Goal: Task Accomplishment & Management: Complete application form

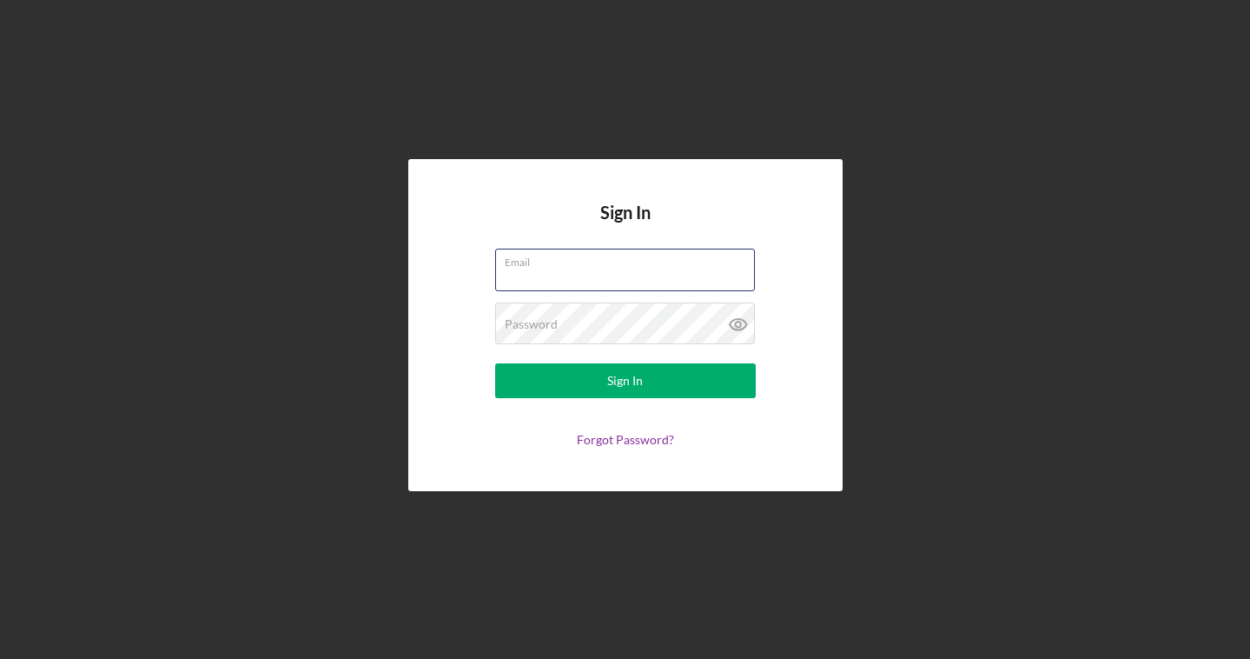
type input "[EMAIL_ADDRESS][DOMAIN_NAME]"
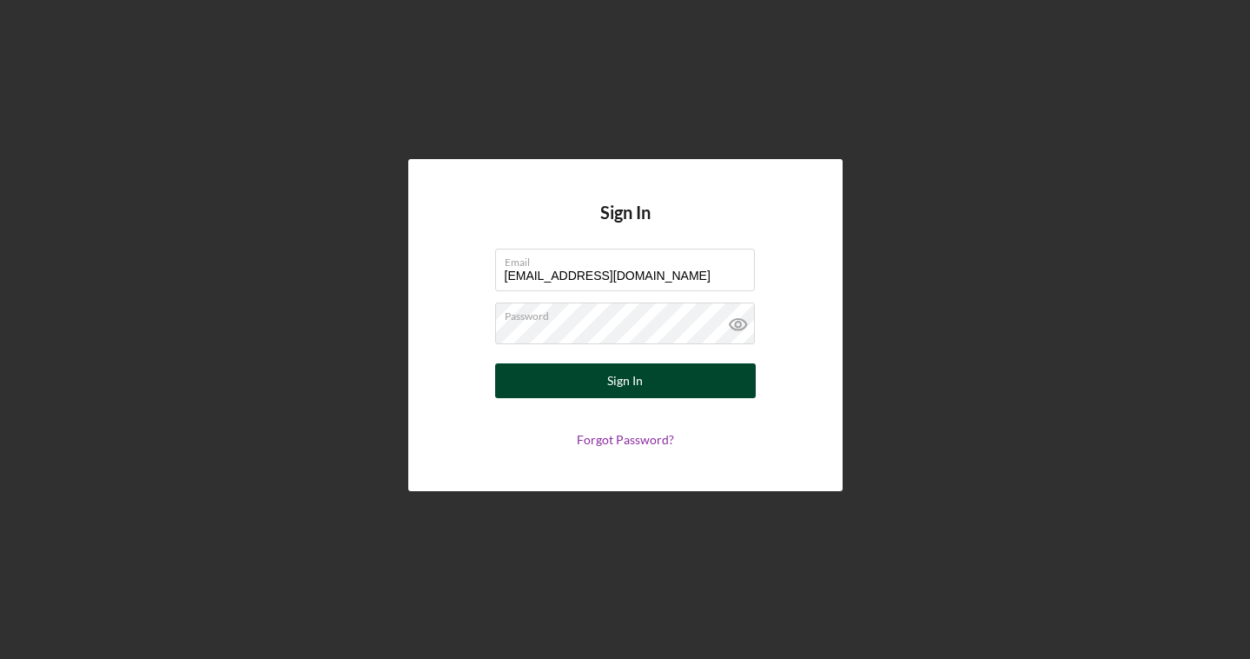
click at [639, 374] on div "Sign In" at bounding box center [625, 380] width 36 height 35
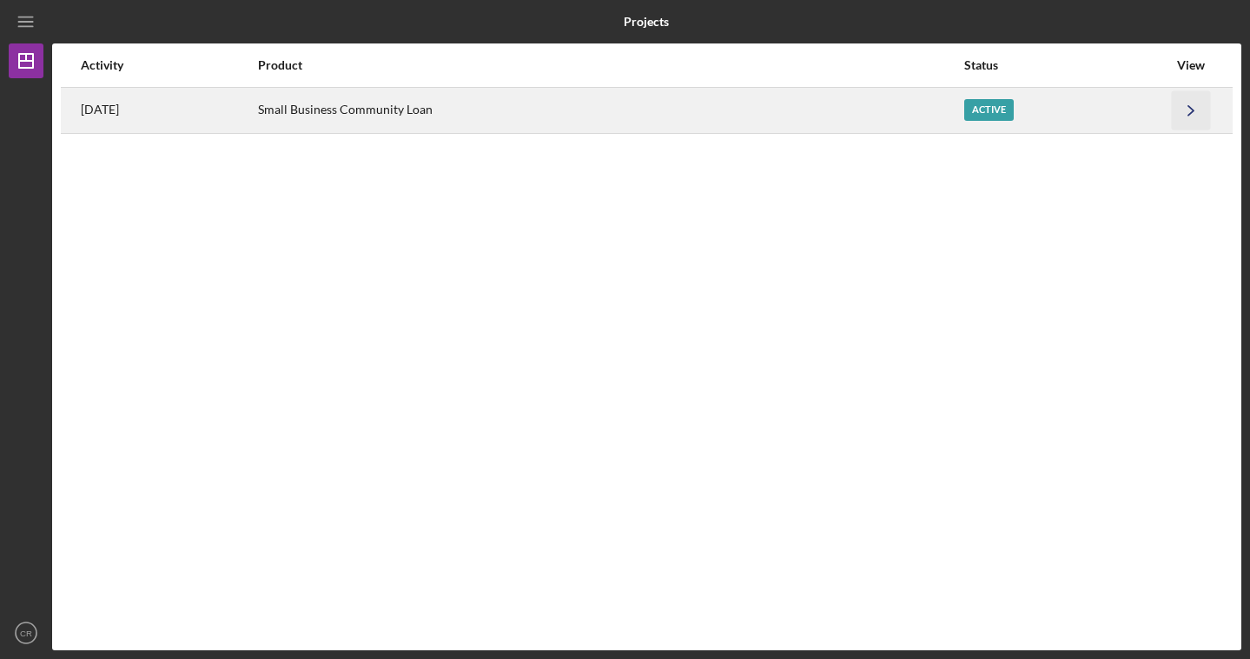
click at [1194, 116] on icon "Icon/Navigate" at bounding box center [1191, 109] width 39 height 39
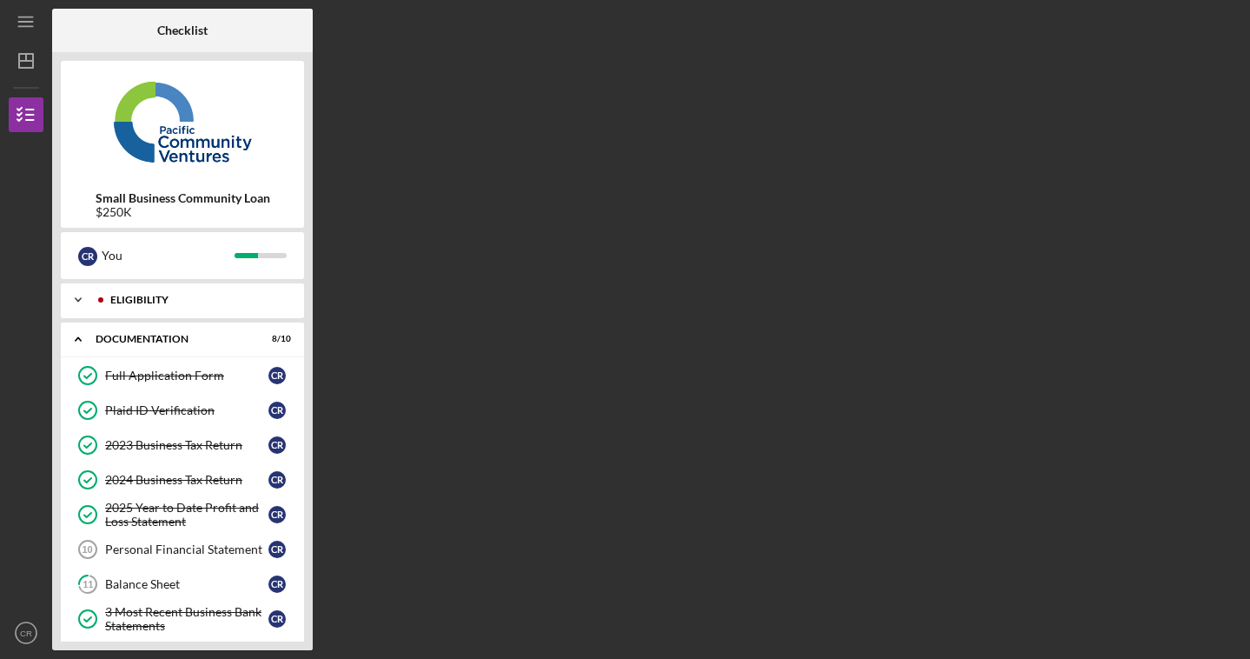
click at [76, 296] on icon "Icon/Expander" at bounding box center [78, 299] width 35 height 35
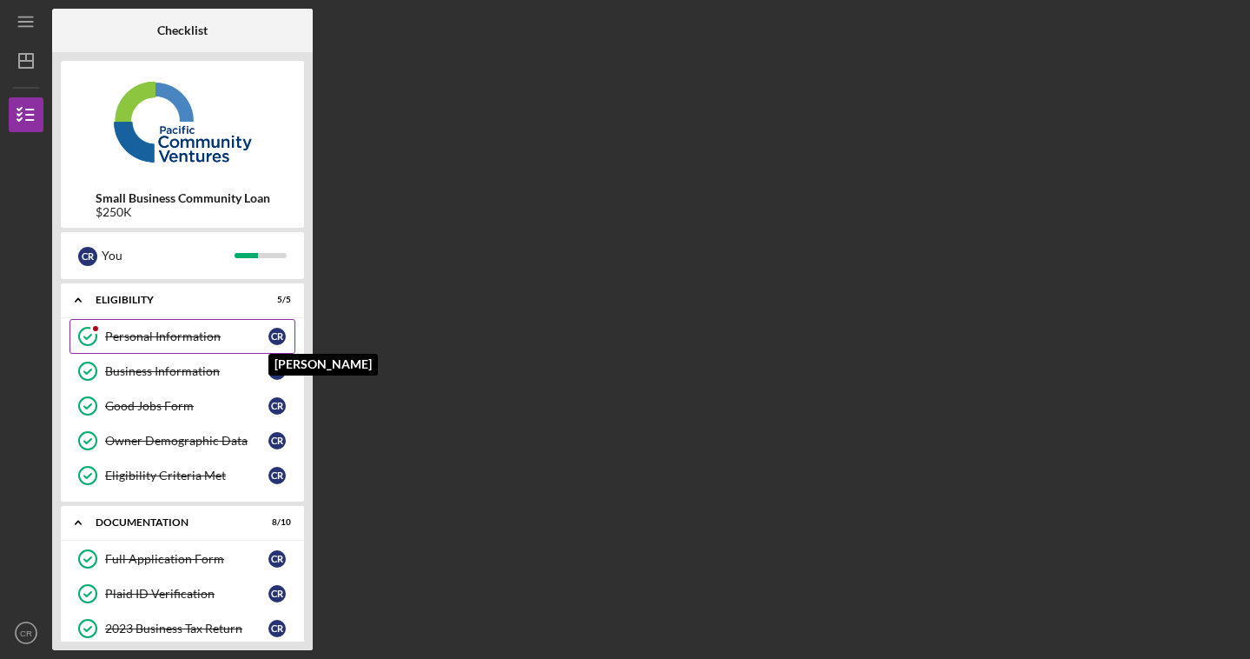
click at [282, 331] on div "C R" at bounding box center [276, 336] width 17 height 17
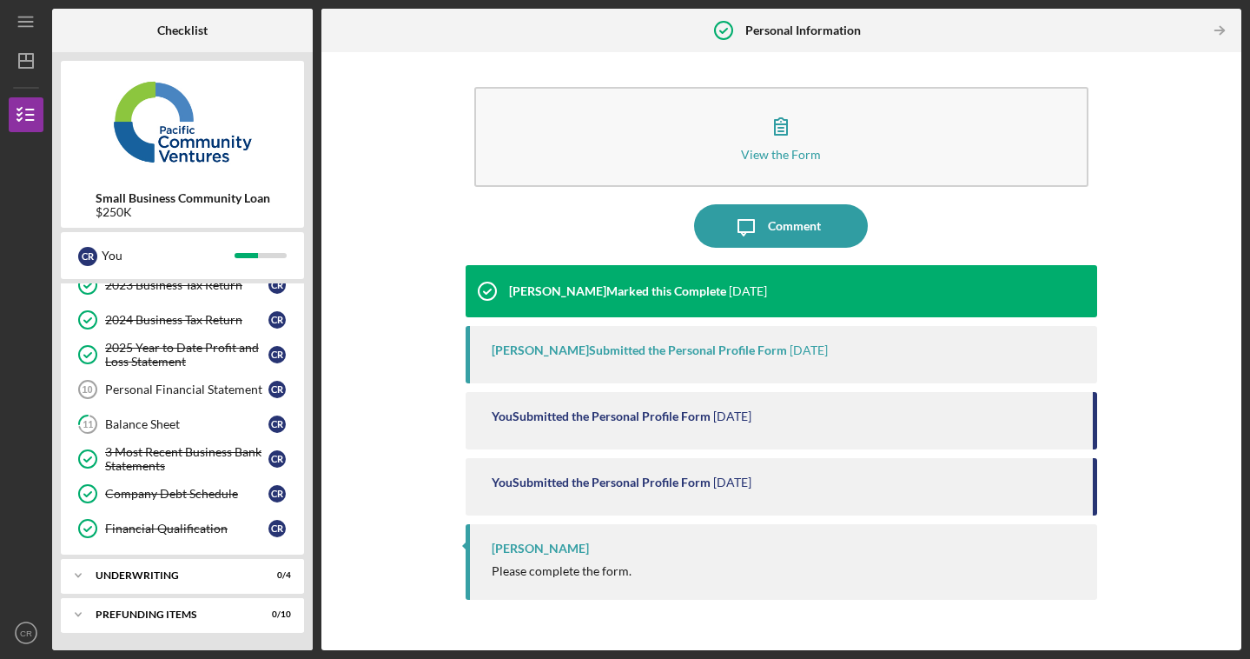
scroll to position [343, 0]
click at [176, 393] on div "Personal Financial Statement" at bounding box center [186, 389] width 163 height 14
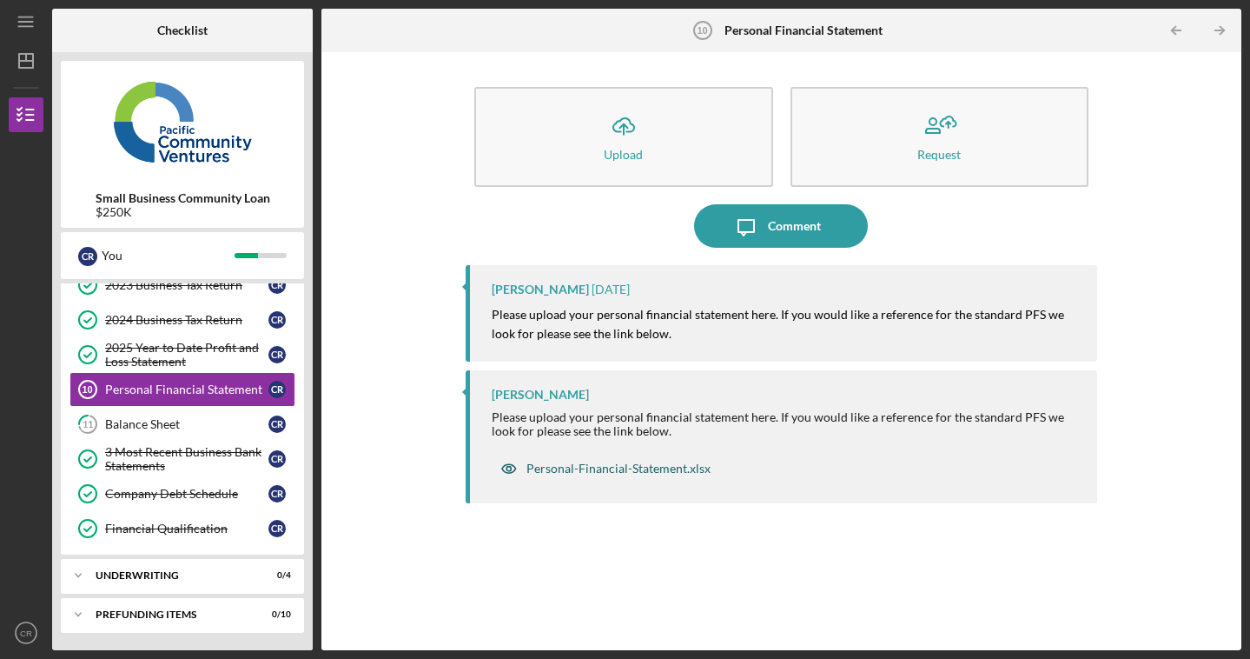
click at [639, 470] on div "Personal-Financial-Statement.xlsx" at bounding box center [618, 468] width 184 height 14
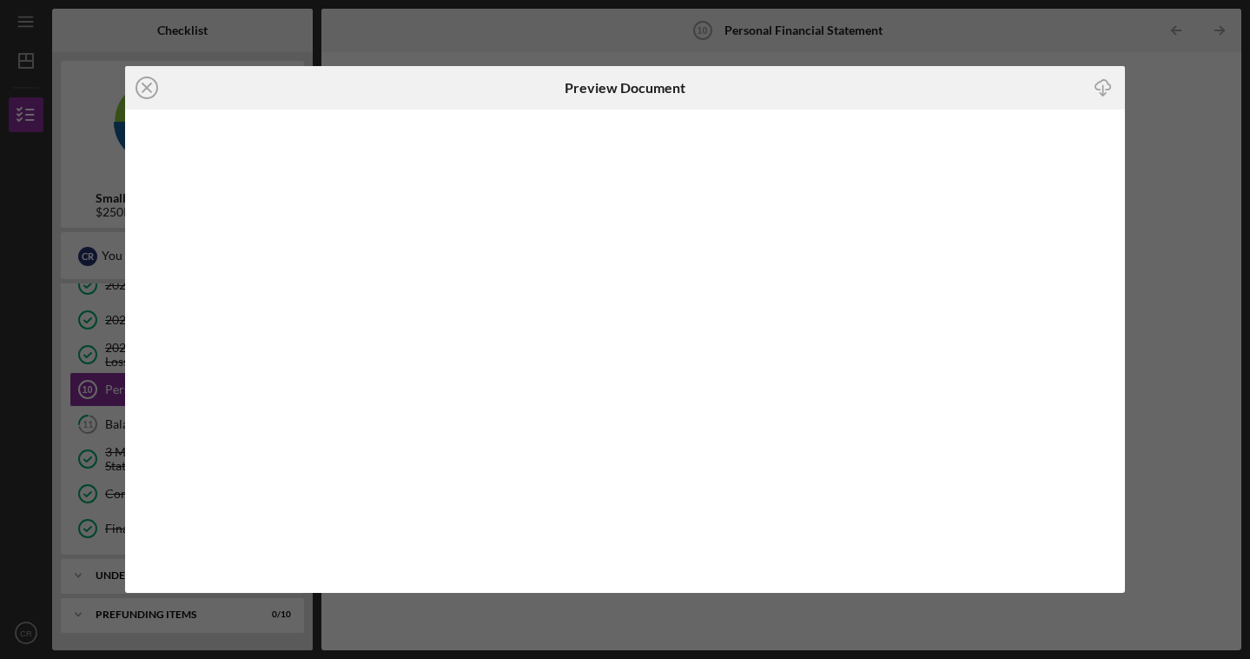
click at [1100, 90] on icon "Icon/Download" at bounding box center [1103, 87] width 39 height 39
click at [146, 87] on line at bounding box center [146, 87] width 9 height 9
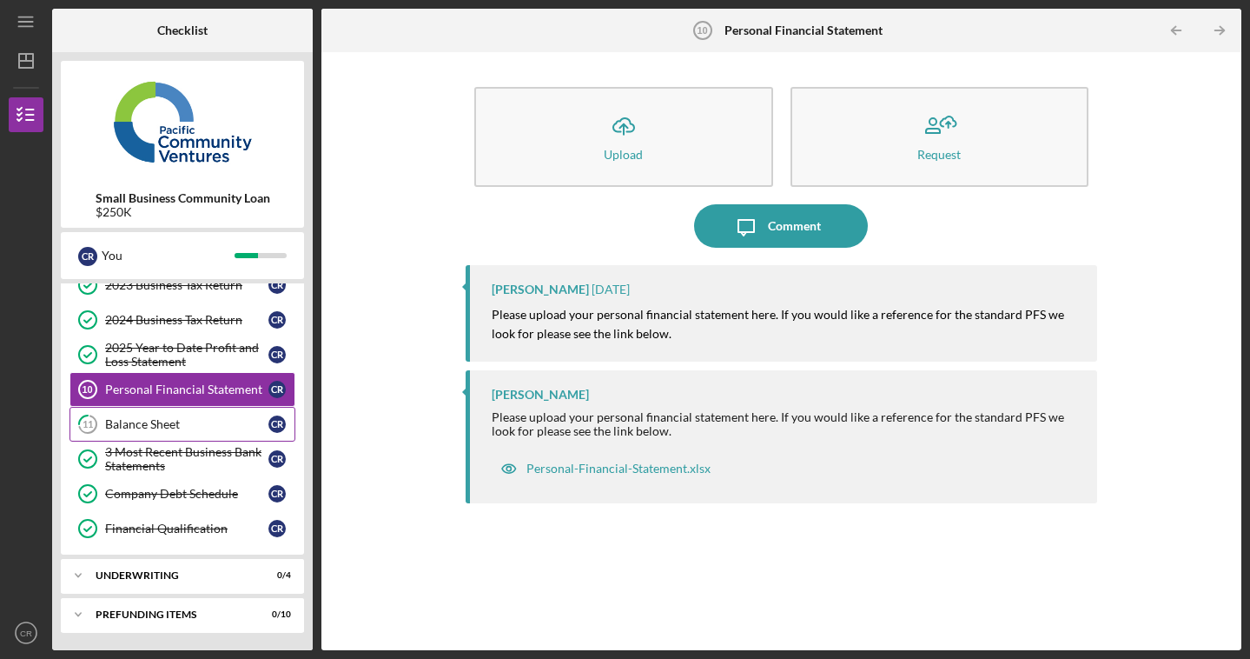
click at [162, 423] on div "Balance Sheet" at bounding box center [186, 424] width 163 height 14
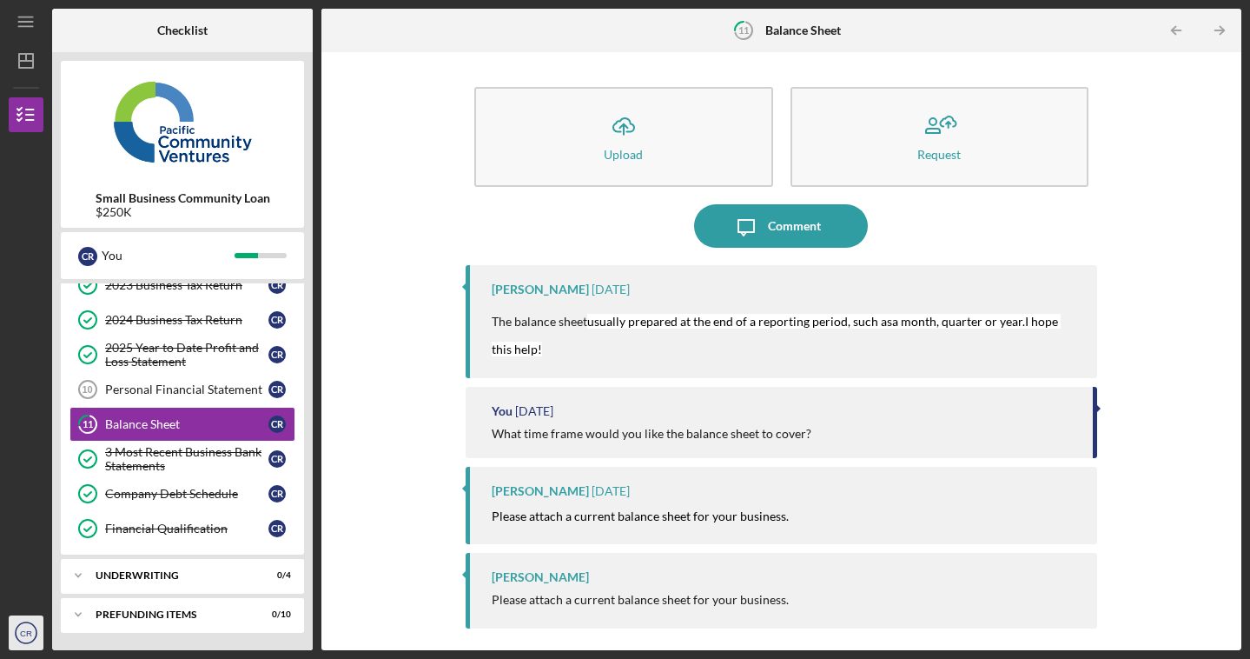
click at [31, 628] on text "CR" at bounding box center [26, 633] width 12 height 10
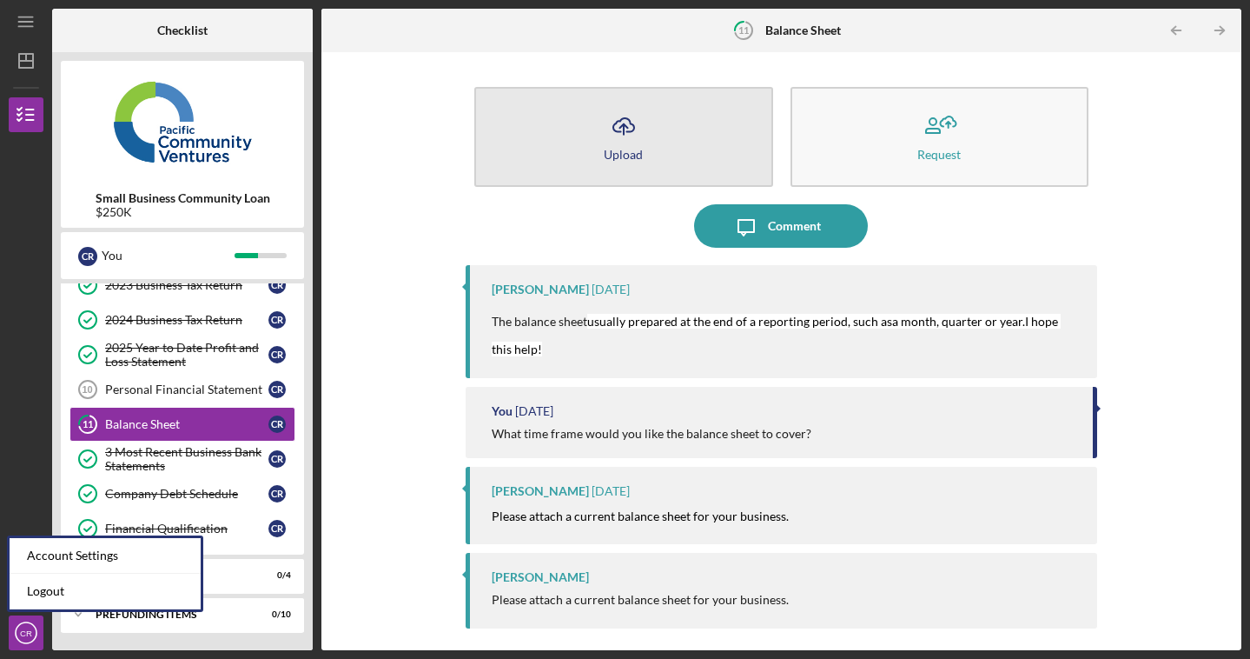
click at [639, 117] on icon "Icon/Upload" at bounding box center [623, 125] width 43 height 43
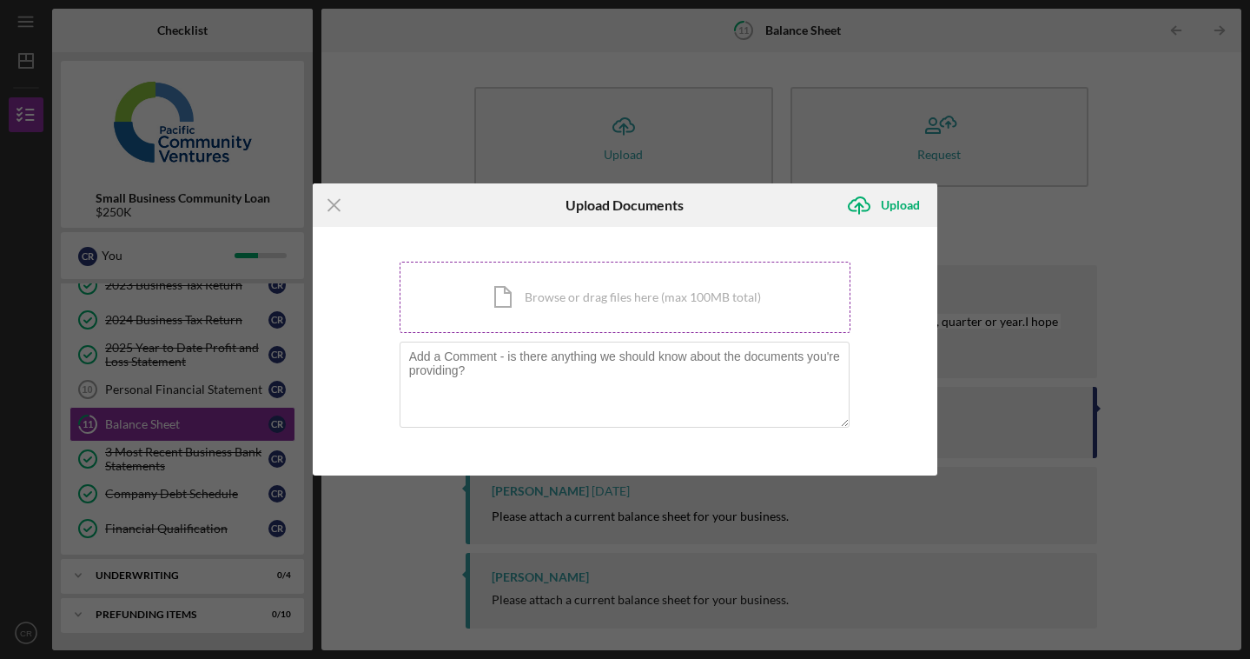
click at [586, 303] on div "Icon/Document Browse or drag files here (max 100MB total) Tap to choose files o…" at bounding box center [626, 296] width 452 height 71
click at [335, 205] on line at bounding box center [333, 205] width 11 height 11
